Goal: Task Accomplishment & Management: Use online tool/utility

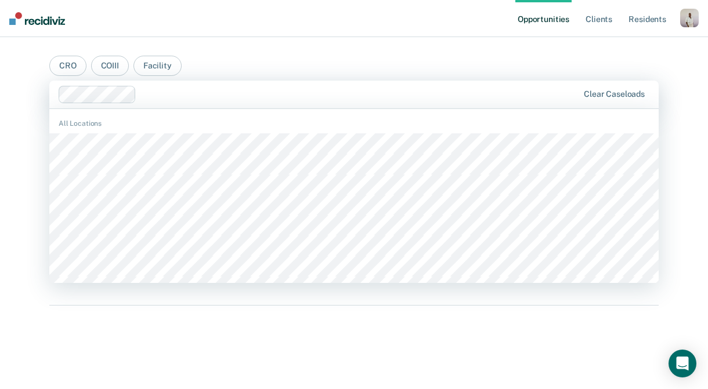
click at [276, 109] on div "All Locations All Officers" at bounding box center [353, 196] width 609 height 175
click at [690, 15] on div "button" at bounding box center [689, 18] width 19 height 19
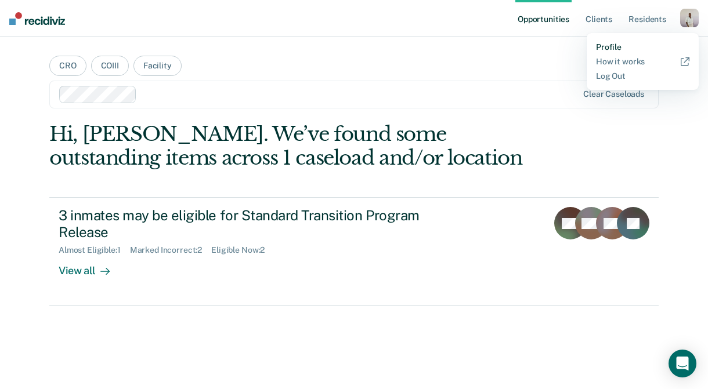
click at [619, 48] on link "Profile" at bounding box center [642, 47] width 93 height 10
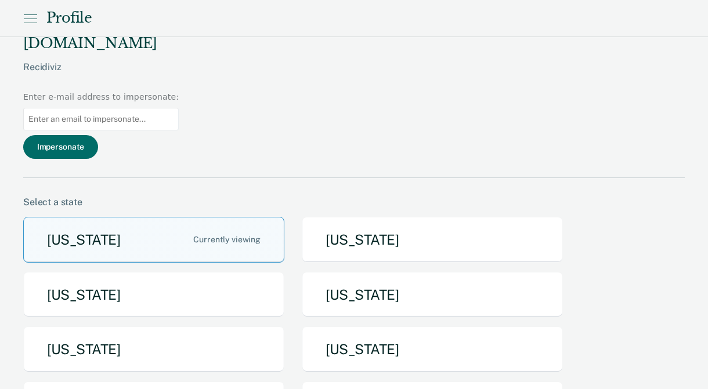
click at [179, 108] on input at bounding box center [101, 119] width 156 height 23
paste input "[EMAIL_ADDRESS][DOMAIN_NAME]"
type input "[EMAIL_ADDRESS][DOMAIN_NAME]"
click at [98, 135] on button "Impersonate" at bounding box center [60, 147] width 75 height 24
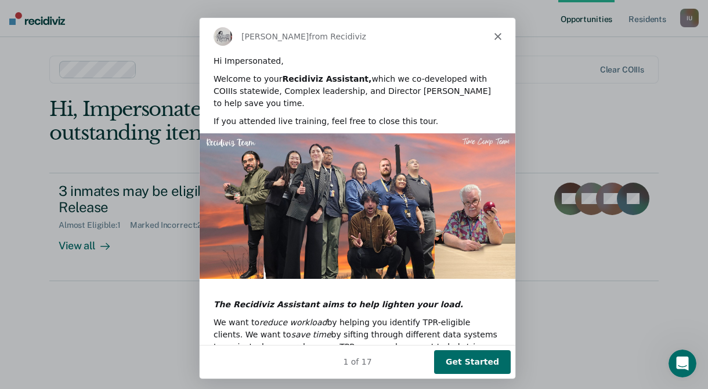
click at [499, 35] on icon "Close" at bounding box center [497, 35] width 7 height 7
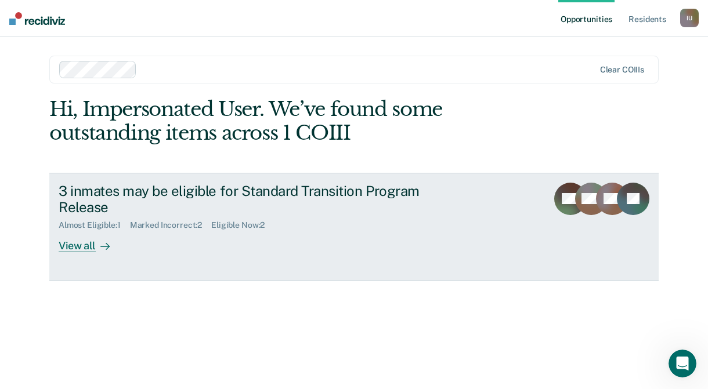
click at [133, 229] on div "Marked Incorrect : 2" at bounding box center [171, 226] width 82 height 10
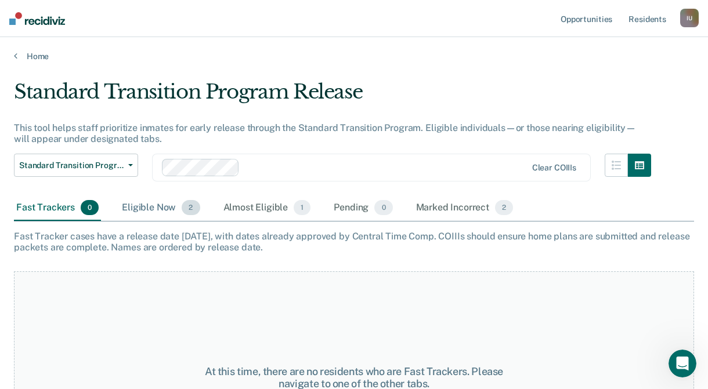
click at [185, 204] on span "2" at bounding box center [191, 207] width 18 height 15
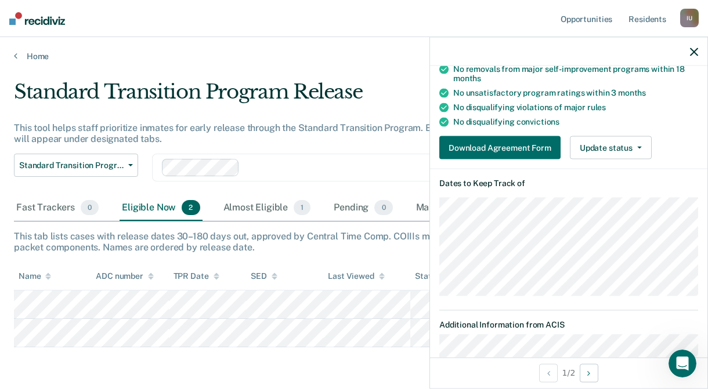
scroll to position [153, 0]
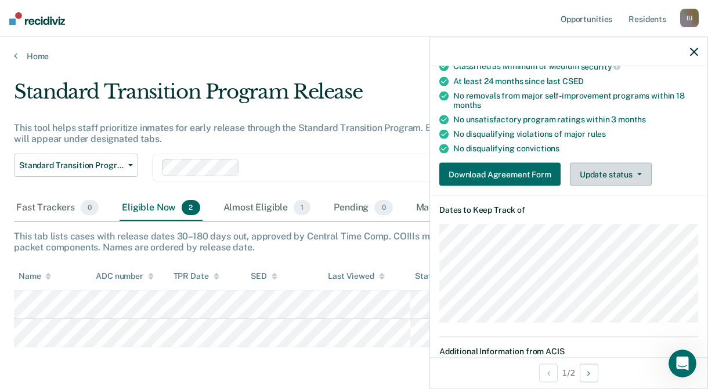
click at [609, 178] on button "Update status" at bounding box center [611, 174] width 82 height 23
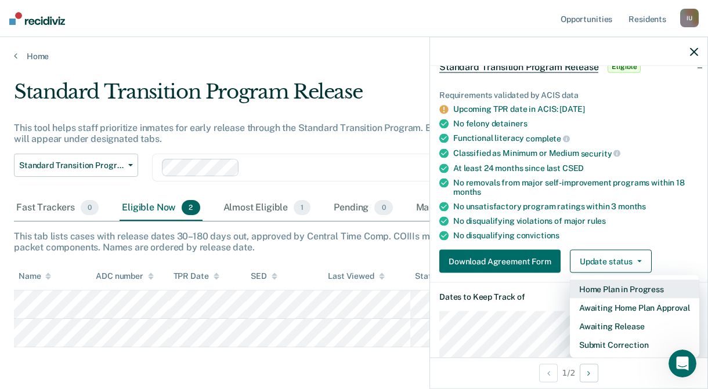
scroll to position [66, 0]
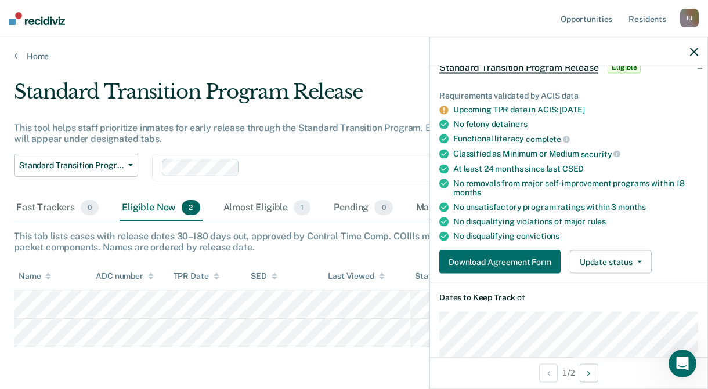
click at [616, 169] on div "At least 24 months since last CSED" at bounding box center [575, 169] width 245 height 10
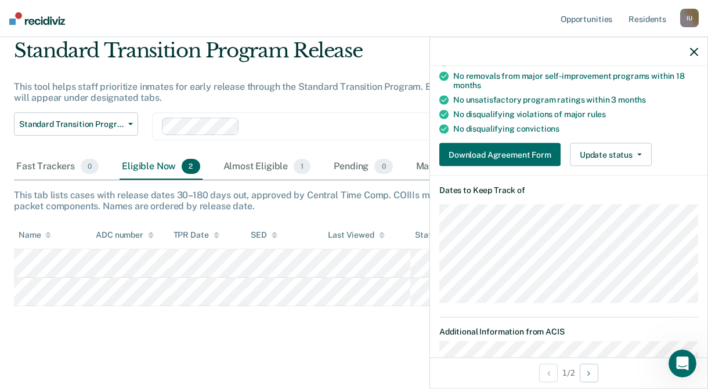
scroll to position [0, 0]
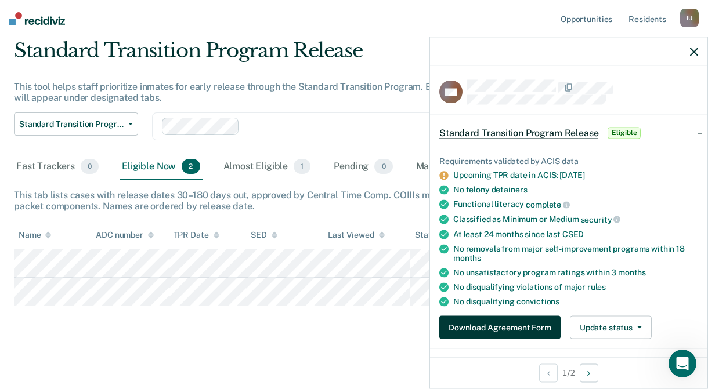
click at [529, 328] on button "Download Agreement Form" at bounding box center [499, 327] width 121 height 23
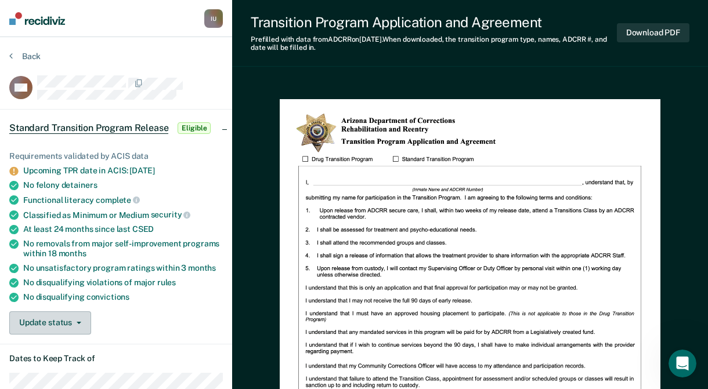
click at [68, 322] on button "Update status" at bounding box center [50, 323] width 82 height 23
click at [9, 56] on icon at bounding box center [10, 55] width 3 height 9
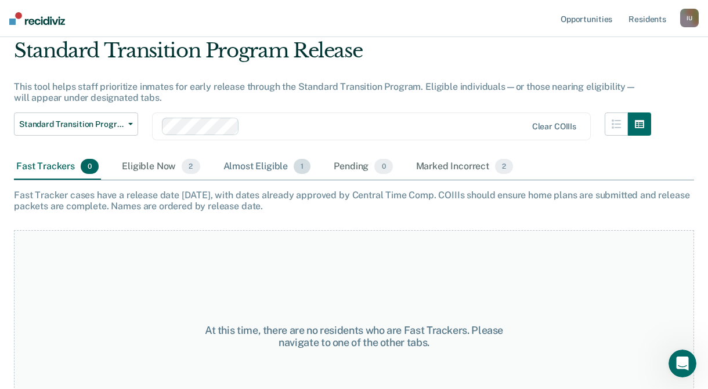
click at [240, 174] on div "Almost Eligible 1" at bounding box center [267, 167] width 92 height 26
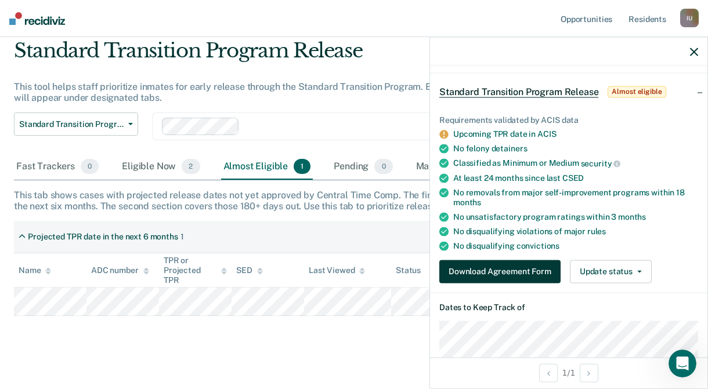
click at [506, 272] on button "Download Agreement Form" at bounding box center [499, 271] width 121 height 23
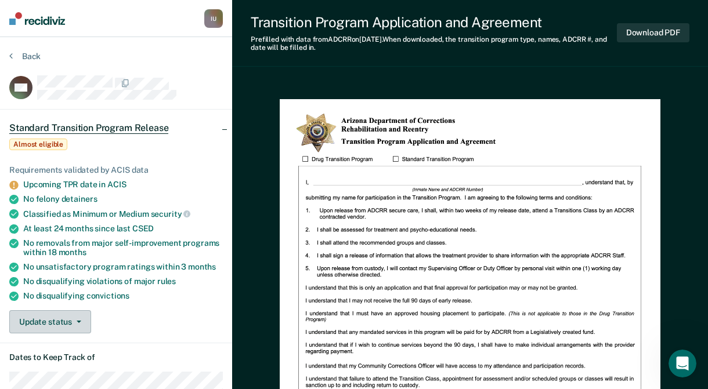
click at [74, 321] on span "button" at bounding box center [76, 322] width 9 height 2
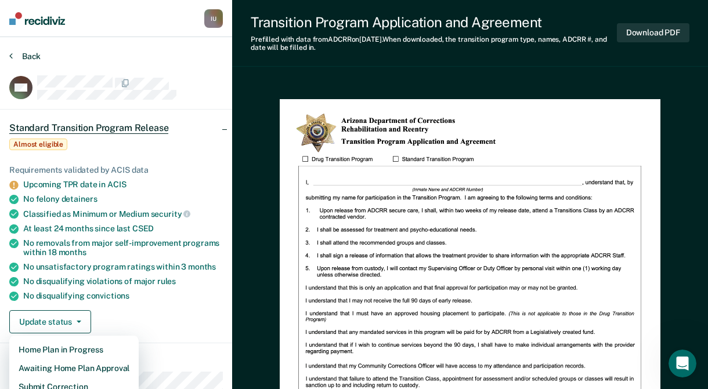
click at [30, 60] on button "Back" at bounding box center [24, 56] width 31 height 10
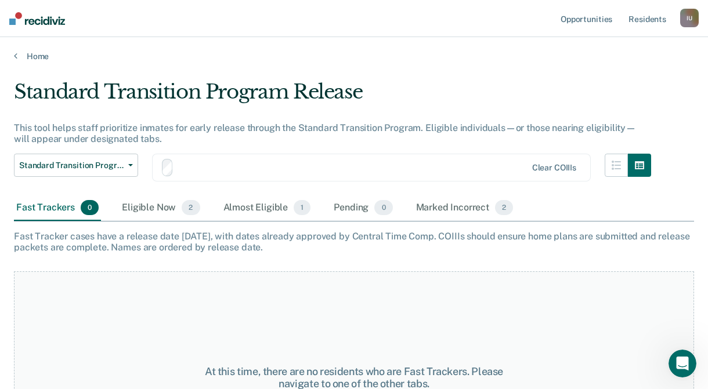
scroll to position [41, 0]
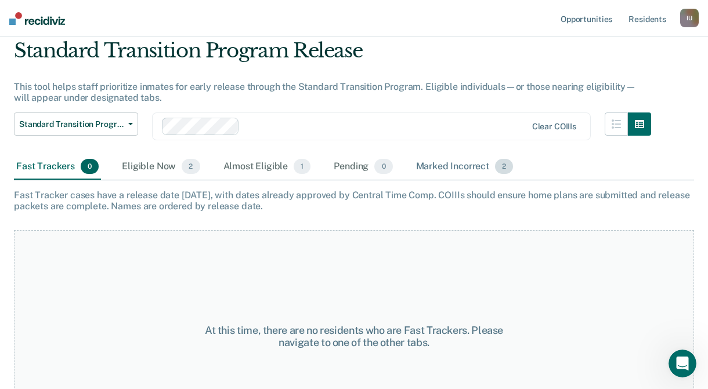
click at [501, 170] on span "2" at bounding box center [504, 166] width 18 height 15
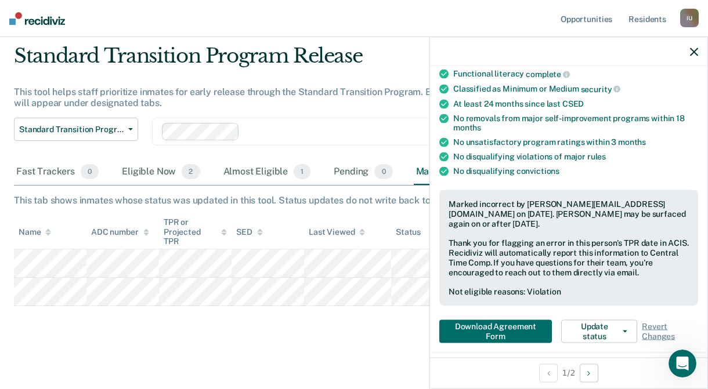
scroll to position [127, 0]
